Goal: Task Accomplishment & Management: Manage account settings

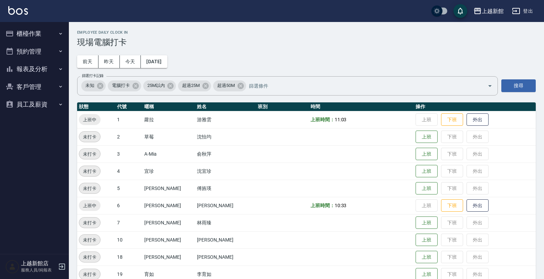
scroll to position [43, 0]
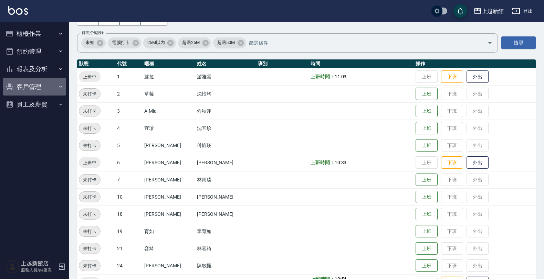
click at [31, 84] on button "客戶管理" at bounding box center [34, 87] width 63 height 18
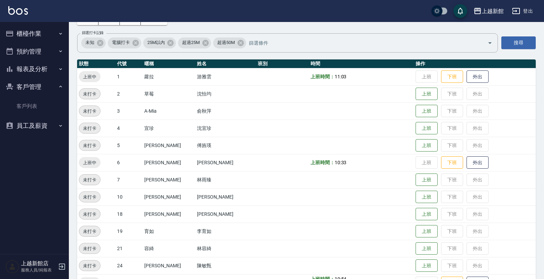
click at [37, 70] on button "報表及分析" at bounding box center [34, 69] width 63 height 18
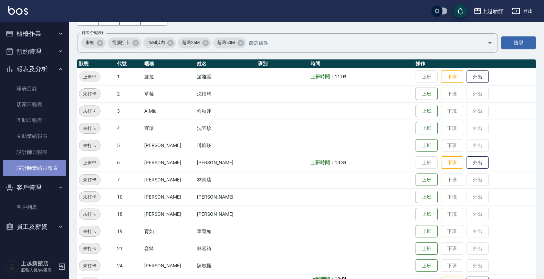
click at [44, 161] on link "設計師業績月報表" at bounding box center [34, 168] width 63 height 16
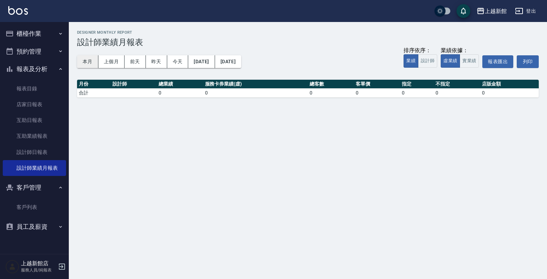
click at [85, 60] on button "本月" at bounding box center [87, 61] width 21 height 13
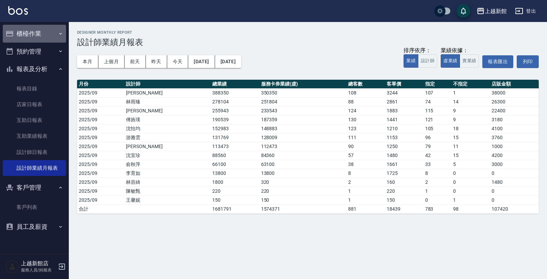
click at [34, 28] on button "櫃檯作業" at bounding box center [34, 34] width 63 height 18
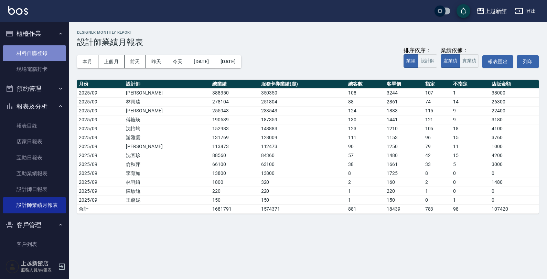
click at [38, 50] on link "材料自購登錄" at bounding box center [34, 53] width 63 height 16
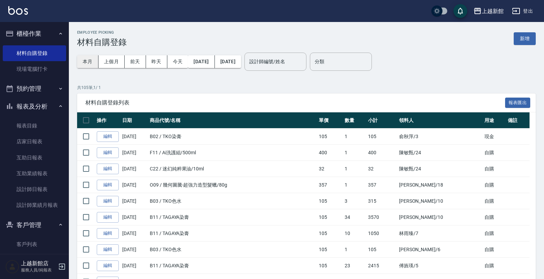
click at [89, 63] on button "本月" at bounding box center [87, 61] width 21 height 13
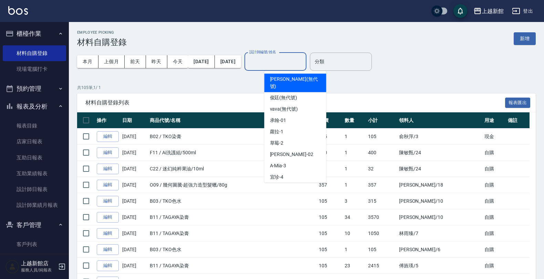
click at [296, 59] on input "設計師編號/姓名" at bounding box center [275, 62] width 56 height 12
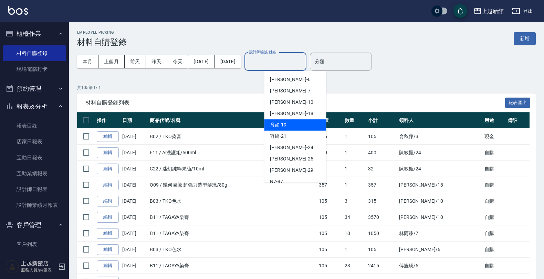
scroll to position [172, 0]
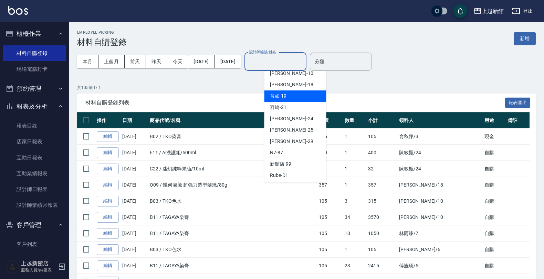
click at [317, 91] on div "育如 -19" at bounding box center [295, 96] width 62 height 11
type input "育如-19"
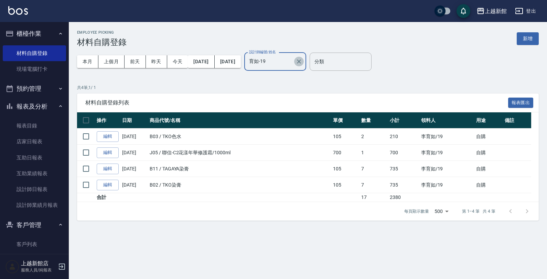
click at [303, 61] on icon "Clear" at bounding box center [299, 61] width 7 height 7
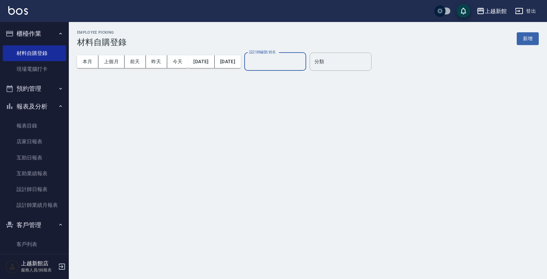
click at [24, 35] on button "櫃檯作業" at bounding box center [34, 34] width 63 height 18
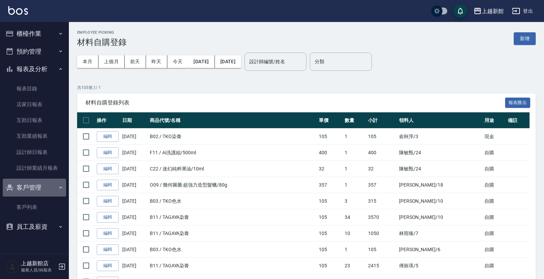
click at [47, 184] on button "客戶管理" at bounding box center [34, 188] width 63 height 18
click at [49, 187] on button "客戶管理" at bounding box center [34, 188] width 63 height 18
click at [42, 69] on button "報表及分析" at bounding box center [34, 69] width 63 height 18
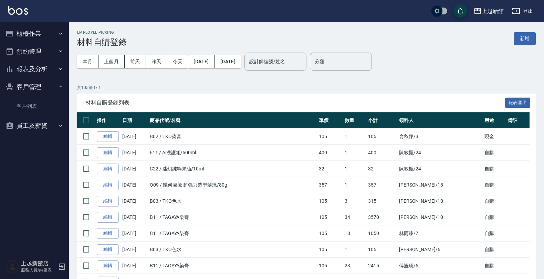
click at [33, 31] on button "櫃檯作業" at bounding box center [34, 34] width 63 height 18
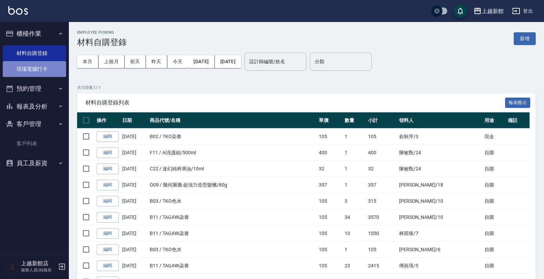
click at [48, 72] on link "現場電腦打卡" at bounding box center [34, 69] width 63 height 16
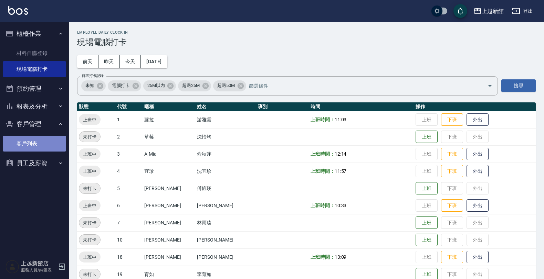
click at [43, 146] on link "客戶列表" at bounding box center [34, 144] width 63 height 16
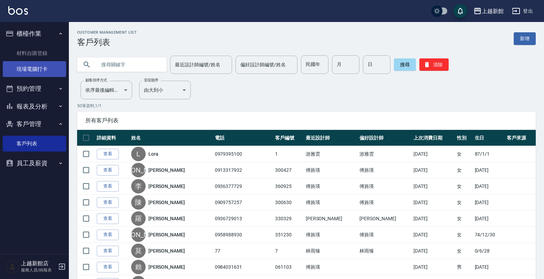
click at [32, 74] on link "現場電腦打卡" at bounding box center [34, 69] width 63 height 16
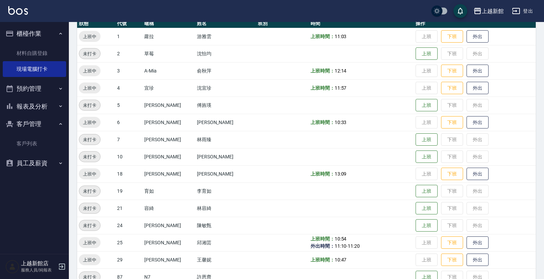
scroll to position [86, 0]
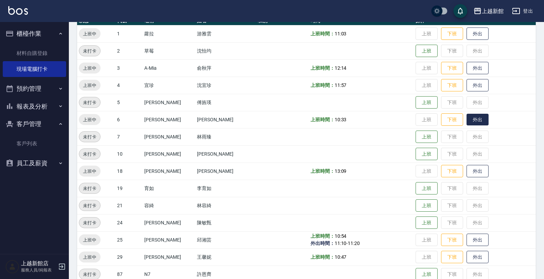
click at [466, 123] on button "外出" at bounding box center [477, 120] width 22 height 12
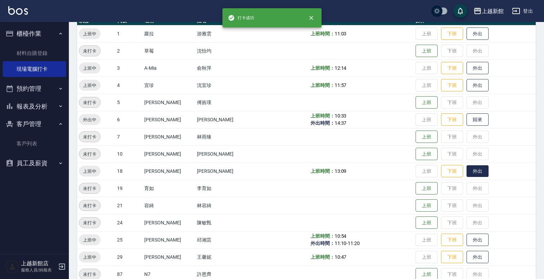
click at [466, 172] on button "外出" at bounding box center [477, 172] width 22 height 12
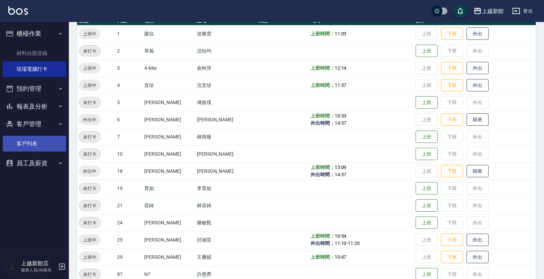
click at [32, 140] on link "客戶列表" at bounding box center [34, 144] width 63 height 16
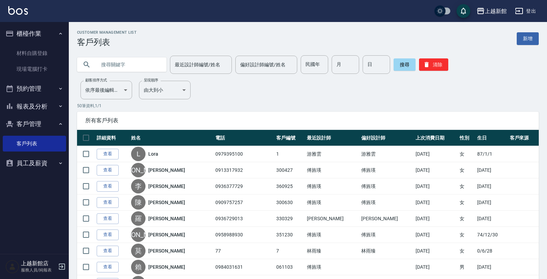
click at [116, 70] on input "text" at bounding box center [128, 64] width 65 height 19
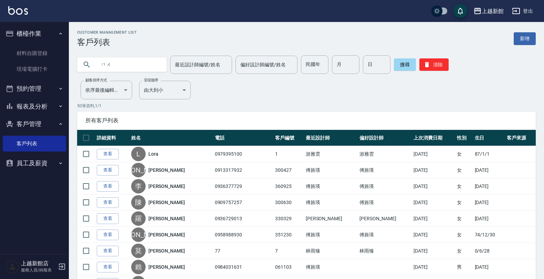
type input "木"
type input "頻"
click at [41, 67] on link "現場電腦打卡" at bounding box center [34, 69] width 63 height 16
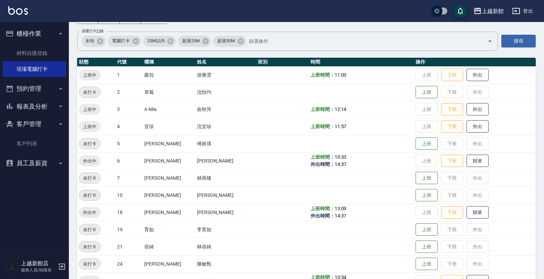
scroll to position [86, 0]
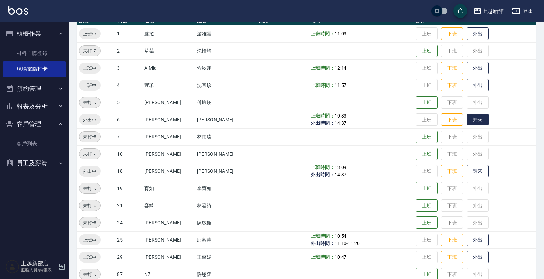
click at [466, 119] on button "歸來" at bounding box center [477, 120] width 22 height 12
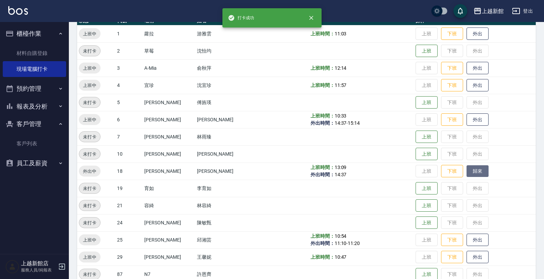
drag, startPoint x: 464, startPoint y: 173, endPoint x: 470, endPoint y: 171, distance: 6.1
click at [466, 178] on button "歸來" at bounding box center [477, 172] width 22 height 12
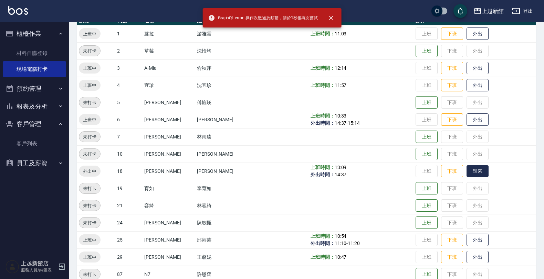
click at [468, 174] on button "歸來" at bounding box center [477, 172] width 22 height 12
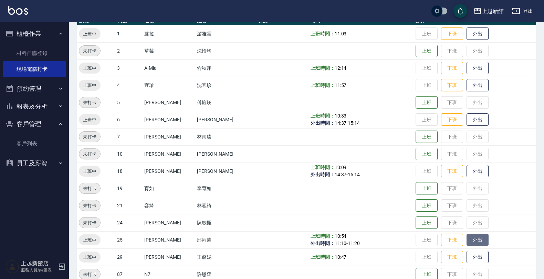
click at [475, 238] on button "外出" at bounding box center [477, 240] width 22 height 12
click at [469, 238] on button "歸來" at bounding box center [477, 240] width 22 height 12
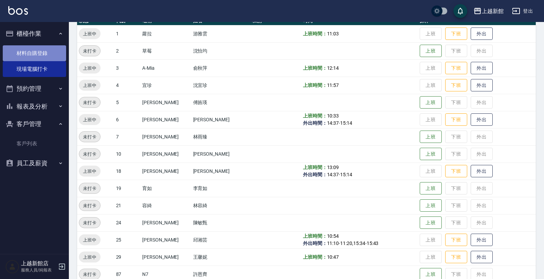
click at [40, 52] on link "材料自購登錄" at bounding box center [34, 53] width 63 height 16
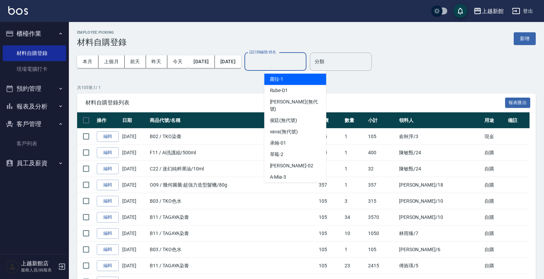
click at [285, 61] on input "設計師編號/姓名" at bounding box center [275, 62] width 56 height 12
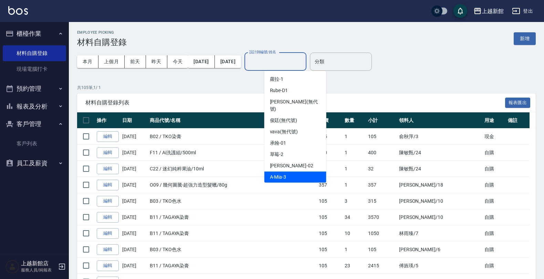
click at [292, 172] on div "A-Mia -3" at bounding box center [295, 177] width 62 height 11
type input "A-Mia -3"
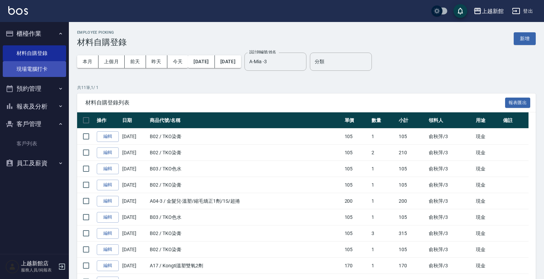
click at [34, 72] on link "現場電腦打卡" at bounding box center [34, 69] width 63 height 16
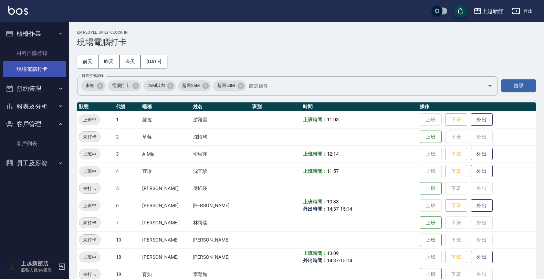
click at [3, 61] on link "現場電腦打卡" at bounding box center [34, 69] width 63 height 16
